Goal: Information Seeking & Learning: Check status

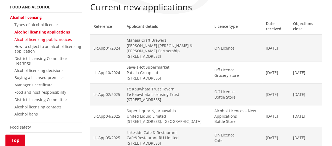
scroll to position [109, 0]
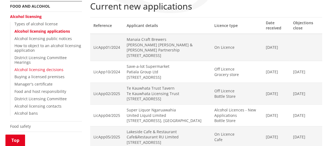
click at [35, 67] on link "Alcohol licensing decisions" at bounding box center [38, 69] width 49 height 5
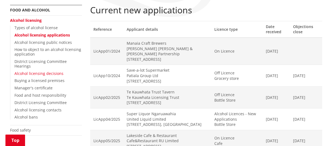
scroll to position [102, 0]
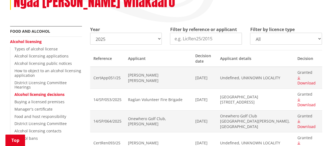
scroll to position [102, 0]
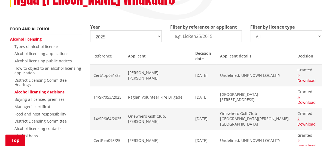
click at [160, 36] on select "2025 2024 2023 2022 2021 2020 2019 2018 2017 2016 2015 2014" at bounding box center [126, 36] width 72 height 12
select select "2024"
click at [90, 30] on select "2025 2024 2023 2022 2021 2020 2019 2018 2017 2016 2015 2014" at bounding box center [126, 36] width 72 height 12
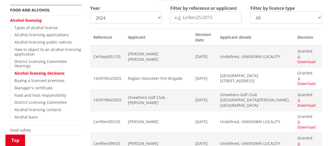
scroll to position [123, 0]
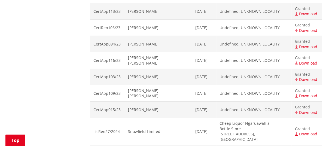
scroll to position [7496, 0]
